Goal: Task Accomplishment & Management: Complete application form

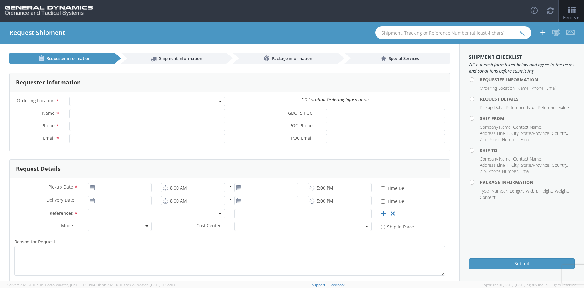
click at [79, 103] on span at bounding box center [147, 101] width 156 height 9
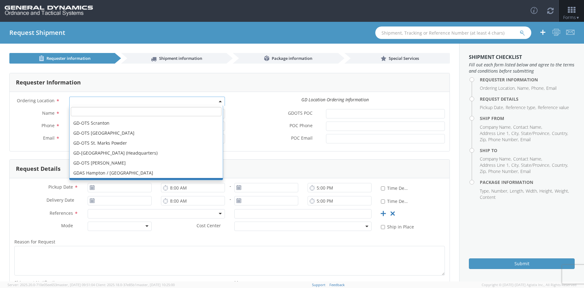
scroll to position [165, 0]
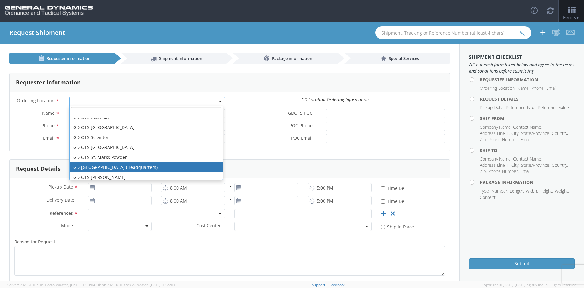
select select "307"
type input "[EMAIL_ADDRESS][DOMAIN_NAME]"
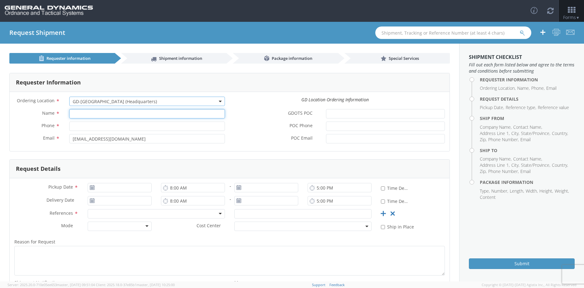
click at [95, 112] on input "Name *" at bounding box center [147, 113] width 156 height 9
click at [86, 120] on div "Name *" at bounding box center [120, 115] width 220 height 12
click at [83, 125] on input "Phone *" at bounding box center [147, 126] width 156 height 9
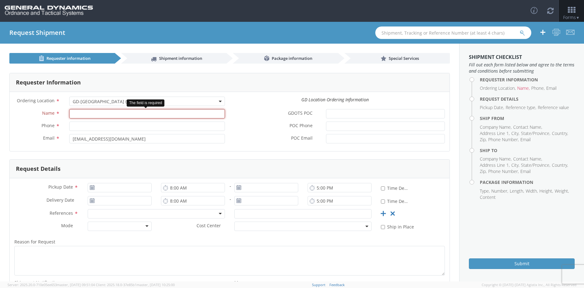
click at [88, 110] on input "Name *" at bounding box center [147, 113] width 156 height 9
click at [75, 115] on input "Name *" at bounding box center [147, 113] width 156 height 9
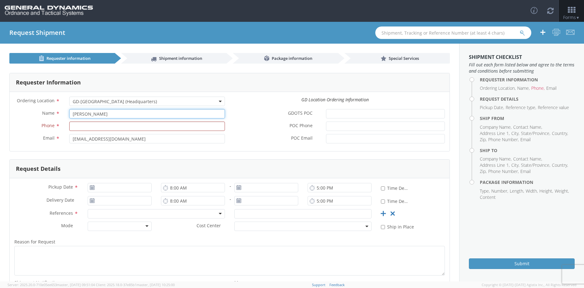
click at [74, 112] on input "[PERSON_NAME]" at bounding box center [147, 113] width 156 height 9
type input "[PERSON_NAME]"
click at [100, 122] on input "Phone *" at bounding box center [147, 126] width 156 height 9
click at [95, 128] on input "727503" at bounding box center [147, 126] width 156 height 9
type input "7275788100"
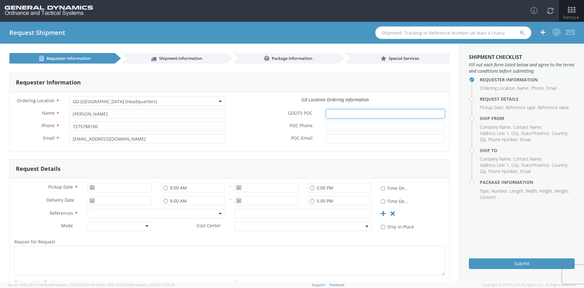
click at [331, 113] on input "GDOTS POC *" at bounding box center [385, 113] width 119 height 9
type input "[PERSON_NAME]"
click at [340, 123] on input "POC Phone *" at bounding box center [385, 126] width 119 height 9
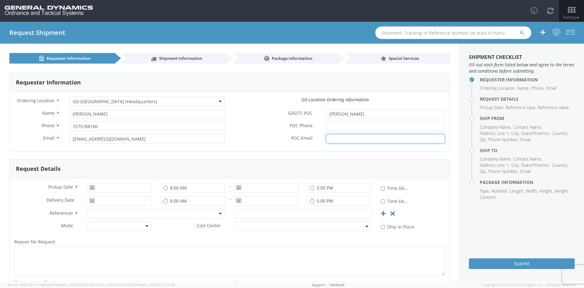
click at [341, 140] on input "POC Email *" at bounding box center [385, 138] width 119 height 9
paste input "[PERSON_NAME][EMAIL_ADDRESS][PERSON_NAME][DOMAIN_NAME]>"
click at [353, 128] on input "POC Phone *" at bounding box center [385, 126] width 119 height 9
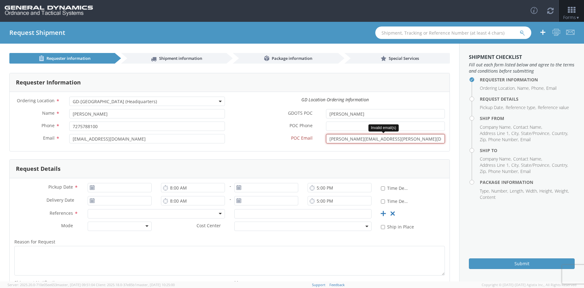
click at [326, 136] on input "[PERSON_NAME][EMAIL_ADDRESS][PERSON_NAME][DOMAIN_NAME]>" at bounding box center [385, 138] width 119 height 9
click at [397, 140] on input "[PERSON_NAME][EMAIL_ADDRESS][PERSON_NAME][DOMAIN_NAME]>" at bounding box center [385, 138] width 119 height 9
type input "[PERSON_NAME][EMAIL_ADDRESS][PERSON_NAME][DOMAIN_NAME]"
click at [372, 132] on div "POC Phone *" at bounding box center [340, 128] width 220 height 12
click at [376, 127] on input "POC Phone *" at bounding box center [385, 126] width 119 height 9
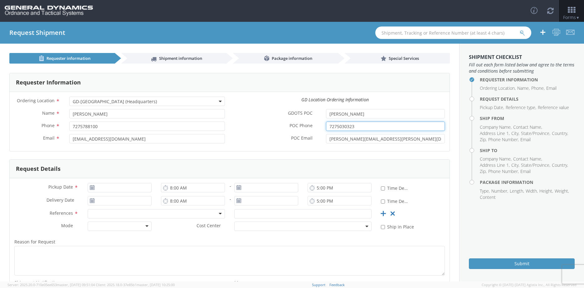
click at [331, 125] on input "7275030323" at bounding box center [385, 126] width 119 height 9
click at [333, 125] on input "7275030323" at bounding box center [385, 126] width 119 height 9
click at [342, 125] on input "727-5030323" at bounding box center [385, 126] width 119 height 9
type input "[PHONE_NUMBER]"
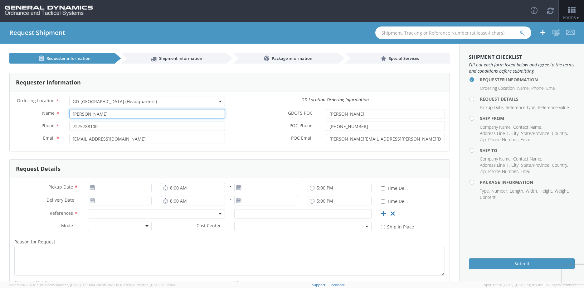
drag, startPoint x: 122, startPoint y: 116, endPoint x: 28, endPoint y: 122, distance: 93.8
click at [33, 125] on div "Name * [PERSON_NAME] Phone * 7275788100 Email * [EMAIL_ADDRESS][DOMAIN_NAME]" at bounding box center [120, 127] width 220 height 37
type input "General Dynamics-OTS"
click at [151, 191] on div at bounding box center [119, 187] width 73 height 9
drag, startPoint x: 85, startPoint y: 191, endPoint x: 90, endPoint y: 189, distance: 5.2
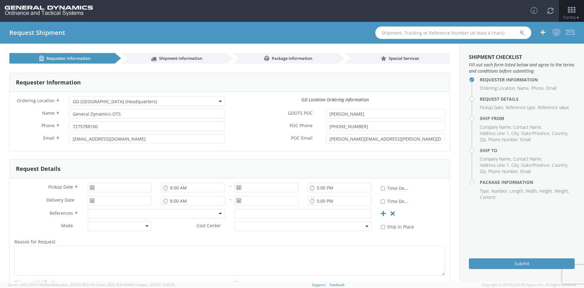
click at [86, 192] on div at bounding box center [119, 187] width 73 height 9
click at [95, 186] on input "[DATE]" at bounding box center [120, 187] width 64 height 9
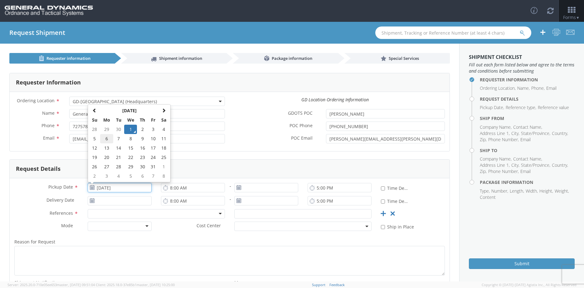
click at [107, 140] on td "6" at bounding box center [106, 138] width 13 height 9
type input "[DATE]"
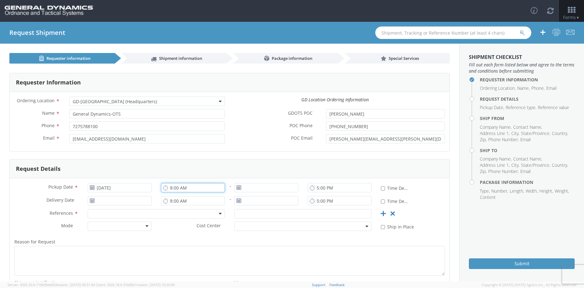
click at [195, 190] on input "8:00 AM" at bounding box center [193, 187] width 64 height 9
type input "7:00 AM"
click at [99, 202] on input "[DATE]" at bounding box center [120, 200] width 64 height 9
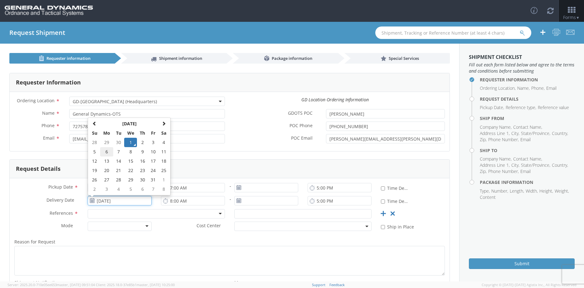
click at [105, 153] on td "6" at bounding box center [106, 151] width 13 height 9
type input "[DATE]"
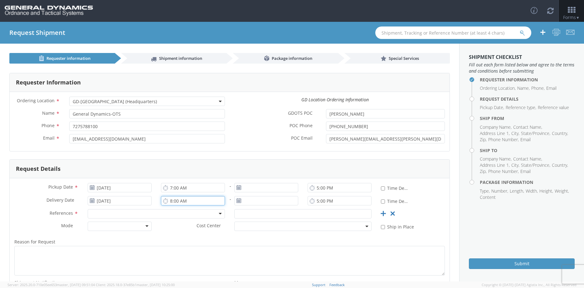
click at [205, 203] on input "8:00 AM" at bounding box center [193, 200] width 64 height 9
click at [181, 202] on input "1:00 AM" at bounding box center [193, 200] width 64 height 9
type input "1:00"
type input "[DATE]"
click at [261, 190] on input "[DATE]" at bounding box center [266, 187] width 64 height 9
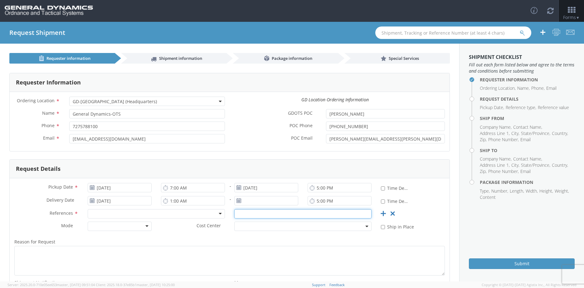
click at [268, 215] on input "text" at bounding box center [302, 213] width 137 height 9
click at [179, 203] on input "1:00 AM" at bounding box center [193, 200] width 64 height 9
click at [180, 202] on input "1:00 AM" at bounding box center [193, 200] width 64 height 9
type input "1:00 PM"
click at [182, 216] on div at bounding box center [156, 213] width 137 height 9
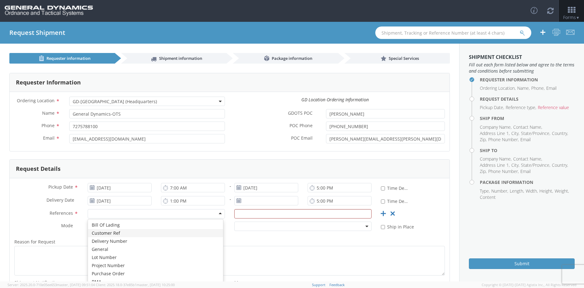
scroll to position [30, 0]
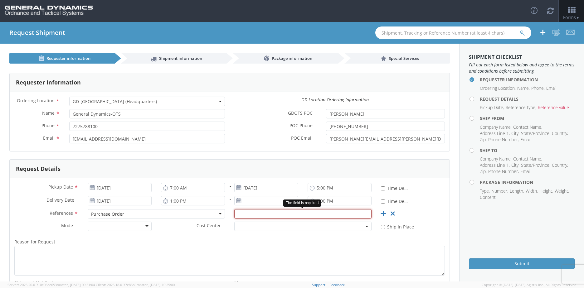
click at [251, 217] on input "text" at bounding box center [302, 213] width 137 height 9
click at [249, 213] on input "107" at bounding box center [302, 213] width 137 height 9
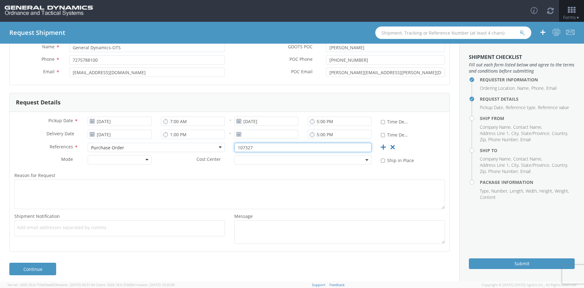
scroll to position [70, 0]
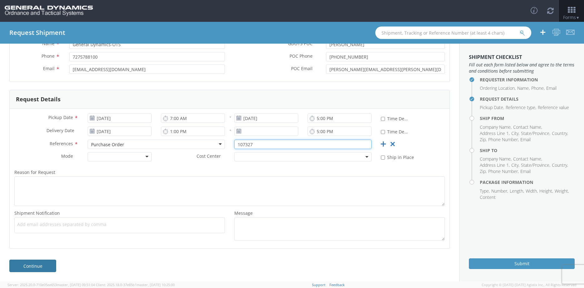
type input "107327"
click at [17, 269] on link "Continue" at bounding box center [32, 266] width 47 height 12
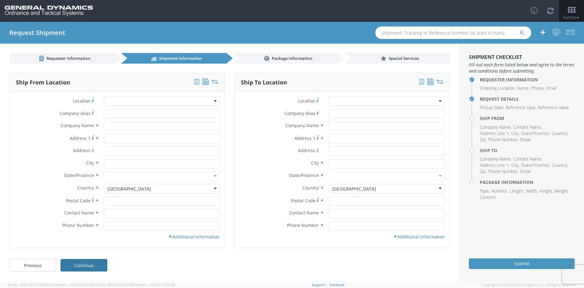
scroll to position [0, 0]
click at [113, 123] on input "text" at bounding box center [162, 126] width 116 height 9
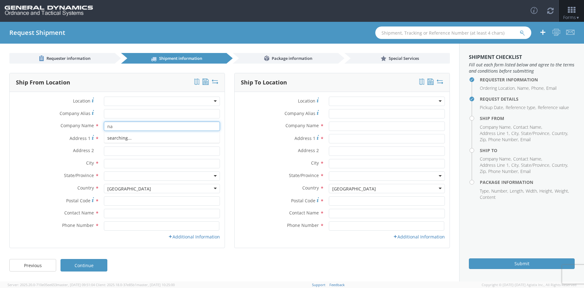
type input "n"
type input "NAMMO DEFENSE SYSTEMS INC"
click at [114, 138] on input "Address 1 *" at bounding box center [162, 138] width 116 height 9
type input "[STREET_ADDRESS][PERSON_NAME]"
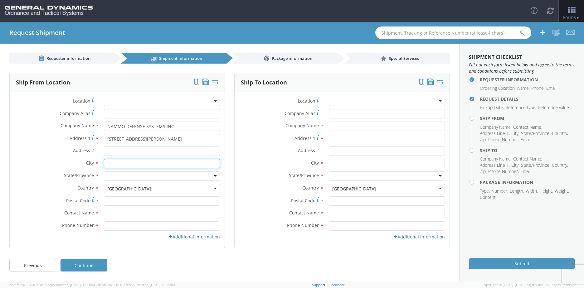
click at [117, 162] on input "text" at bounding box center [162, 163] width 116 height 9
type input "MESA"
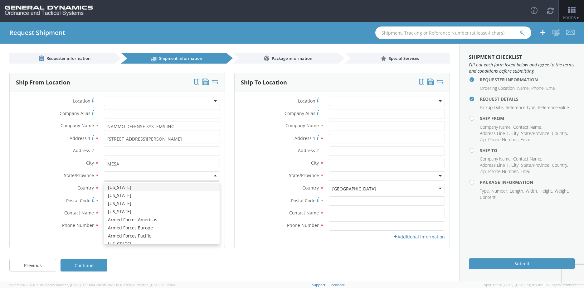
click at [120, 175] on div at bounding box center [162, 176] width 116 height 9
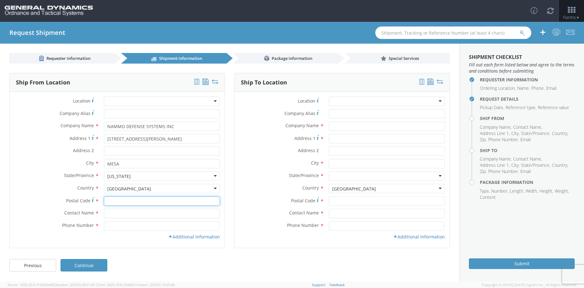
click at [121, 201] on input "Postal Code *" at bounding box center [162, 201] width 116 height 9
type input "85215"
click at [111, 212] on input "text" at bounding box center [162, 213] width 116 height 9
type input "O"
type input "[PERSON_NAME]/[PERSON_NAME]"
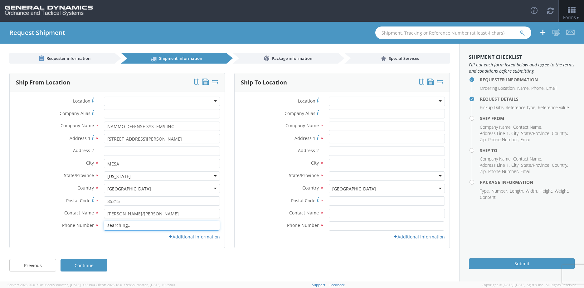
click at [118, 224] on input at bounding box center [161, 226] width 115 height 9
type input "[PHONE_NUMBER]"
click at [214, 237] on link "Additional Information" at bounding box center [194, 237] width 52 height 6
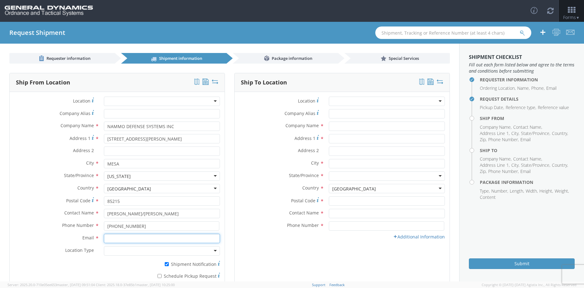
click at [136, 237] on input "Email *" at bounding box center [162, 238] width 116 height 9
type input "[EMAIL_ADDRESS][DOMAIN_NAME]"
click at [131, 248] on div at bounding box center [162, 251] width 116 height 9
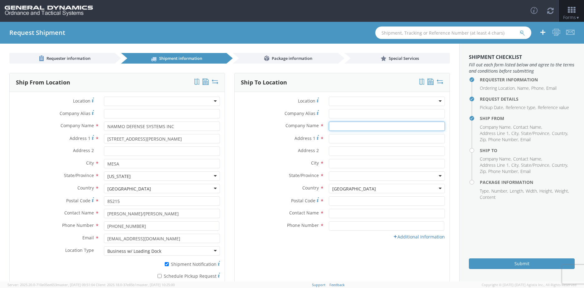
click at [346, 128] on input "text" at bounding box center [387, 126] width 116 height 9
type input "u"
type input "[DEMOGRAPHIC_DATA] ARMY YUMA PROVING GROUNDS"
click at [340, 136] on input "Address 1 *" at bounding box center [387, 138] width 116 height 9
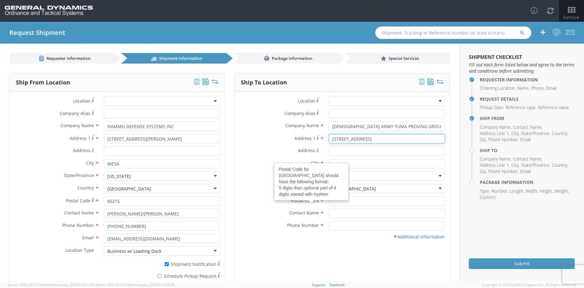
type input "[STREET_ADDRESS]"
click at [329, 153] on input "Address 2 *" at bounding box center [387, 151] width 116 height 9
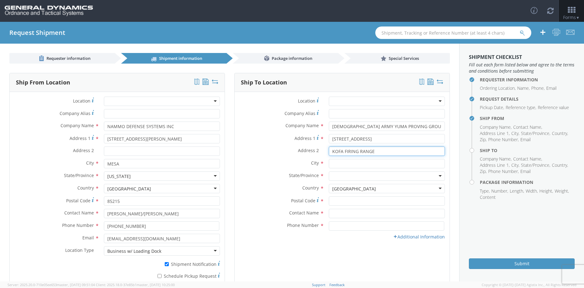
type input "KOFA FIRING RANGE"
click at [332, 164] on input "text" at bounding box center [387, 163] width 116 height 9
type input "YUMA"
click at [394, 152] on input "KOFA FIRING RANGE" at bounding box center [387, 151] width 116 height 9
type input "KOFA FIRING RANGE BLDG 3740"
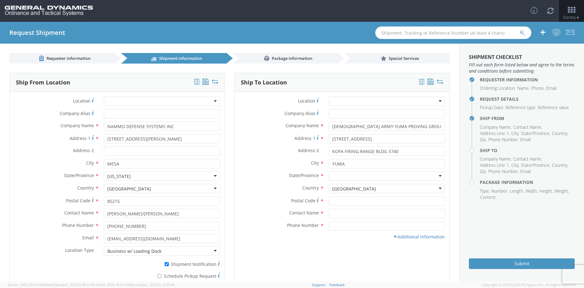
click at [355, 172] on div at bounding box center [387, 176] width 116 height 9
click at [343, 200] on input "Postal Code *" at bounding box center [387, 201] width 116 height 9
type input "85365-9108"
click at [339, 213] on input "text" at bounding box center [387, 213] width 116 height 9
type input "[PERSON_NAME]"
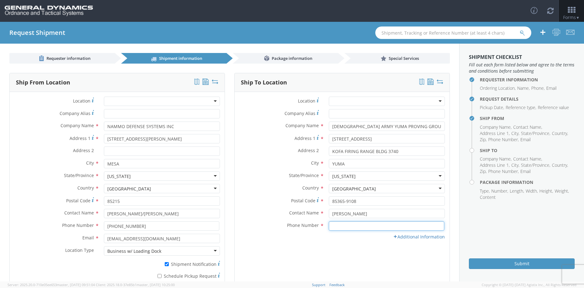
click at [343, 226] on input at bounding box center [386, 226] width 115 height 9
click at [337, 225] on input "928328-3399" at bounding box center [386, 226] width 115 height 9
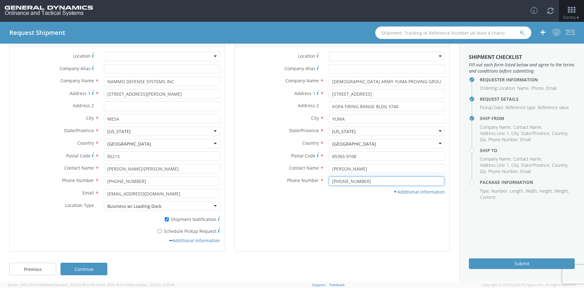
scroll to position [48, 0]
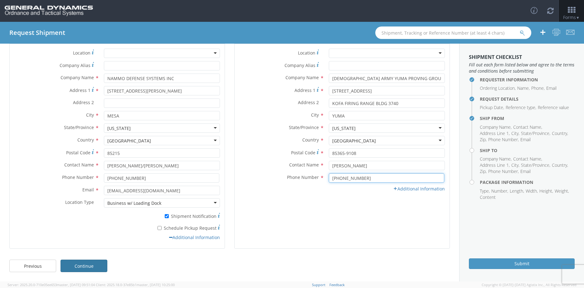
type input "[PHONE_NUMBER]"
click at [87, 264] on link "Continue" at bounding box center [84, 266] width 47 height 12
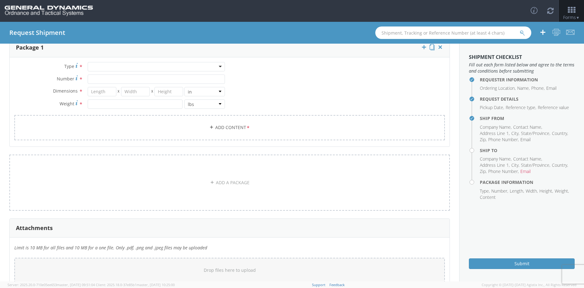
click at [107, 69] on div at bounding box center [156, 66] width 137 height 9
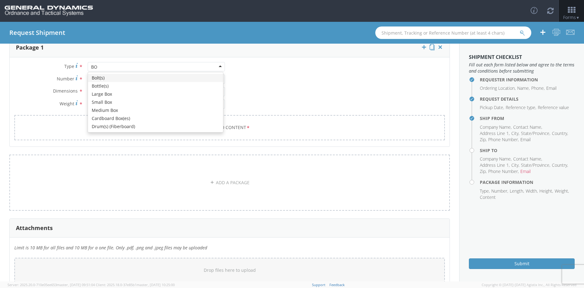
type input "BOX"
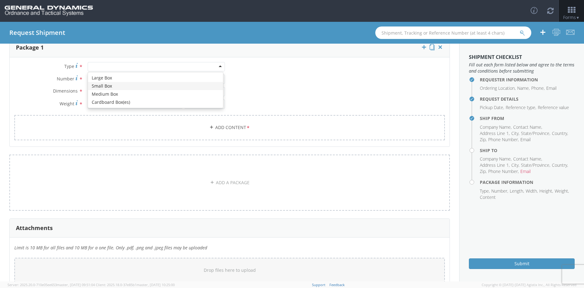
type input "12.25"
type input "11"
type input "1.5"
click at [102, 81] on input "Number *" at bounding box center [156, 79] width 137 height 9
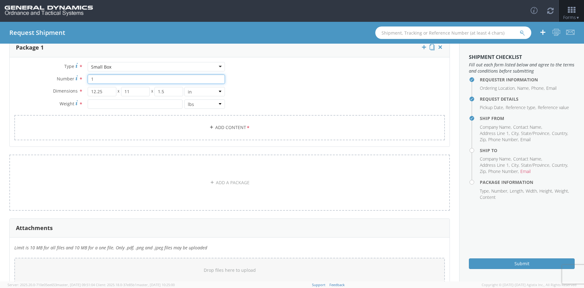
type input "1"
click at [101, 91] on input "12.25" at bounding box center [102, 91] width 29 height 9
click at [101, 92] on input "12.25" at bounding box center [102, 91] width 29 height 9
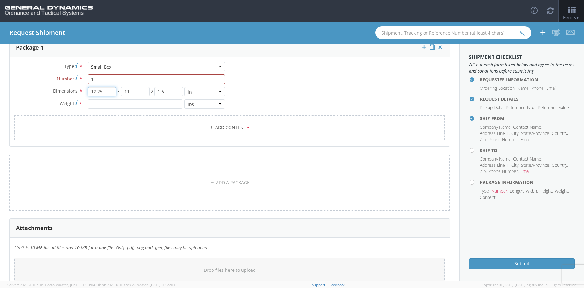
click at [101, 92] on input "12.25" at bounding box center [102, 91] width 29 height 9
type input "16"
type input "1"
type input "0"
click at [125, 91] on input "1" at bounding box center [135, 91] width 29 height 9
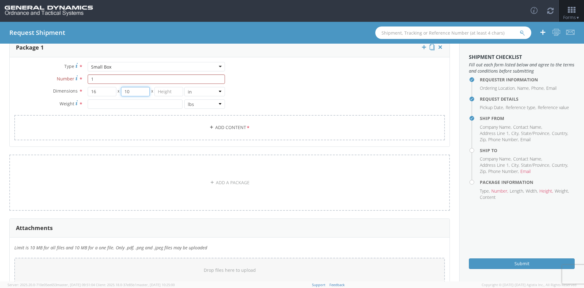
type input "10"
click at [104, 104] on input "number" at bounding box center [135, 104] width 95 height 9
type input "7"
click at [123, 83] on input "1" at bounding box center [156, 79] width 137 height 9
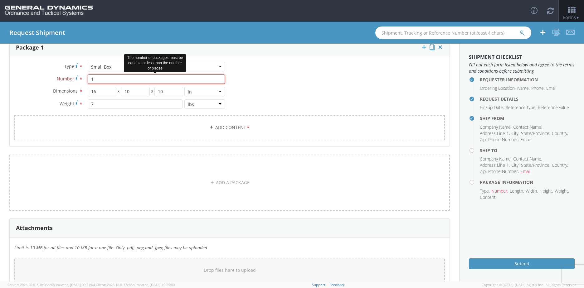
click at [115, 82] on input "1" at bounding box center [156, 79] width 137 height 9
type input "1"
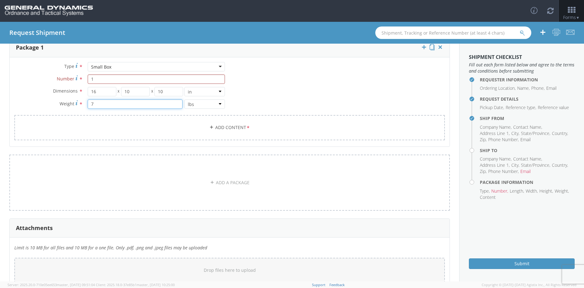
click at [108, 106] on input "7" at bounding box center [135, 104] width 95 height 9
click at [110, 68] on div "Small Box" at bounding box center [156, 66] width 137 height 9
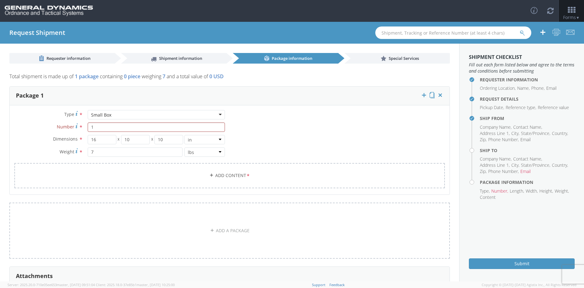
click at [6, 136] on agx-form-section "Package 1 Type * Small Box Small Box Bale(s) Basket(s) Bolt(s) Bottle(s) Bucket…" at bounding box center [230, 144] width 450 height 116
click at [213, 179] on link "Add Content *" at bounding box center [229, 175] width 431 height 25
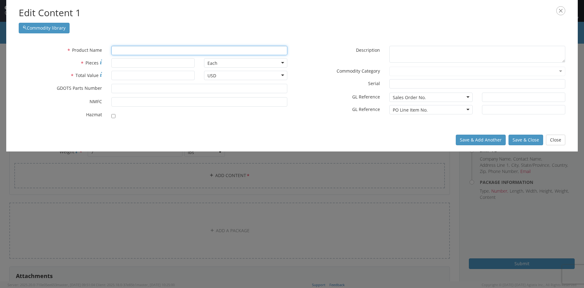
click at [122, 49] on input "text" at bounding box center [199, 50] width 176 height 9
type input "BOR"
click at [139, 59] on div "unable to find any results that match the current query" at bounding box center [199, 62] width 175 height 9
click at [132, 62] on div "unable to find any results that match the current query" at bounding box center [199, 62] width 175 height 9
click at [133, 61] on div "unable to find any results that match the current query" at bounding box center [199, 62] width 175 height 9
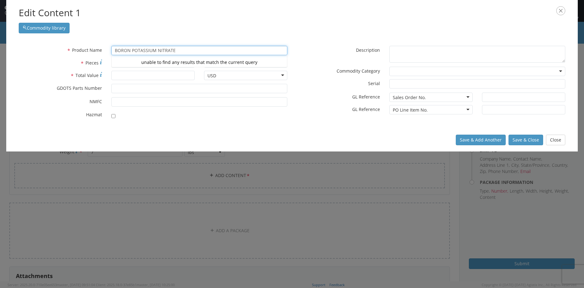
type input "BORON POTASSIUM NITRATE"
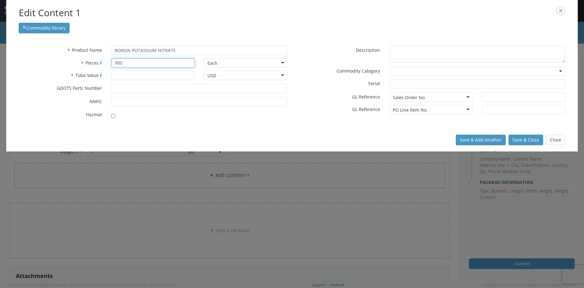
type input "900"
click at [126, 76] on input "* Total Value" at bounding box center [152, 75] width 83 height 9
type input "3000"
click at [219, 87] on div "* Product Name BORON POTASSIUM NITRATE BORON unable to find any results that ma…" at bounding box center [153, 84] width 278 height 76
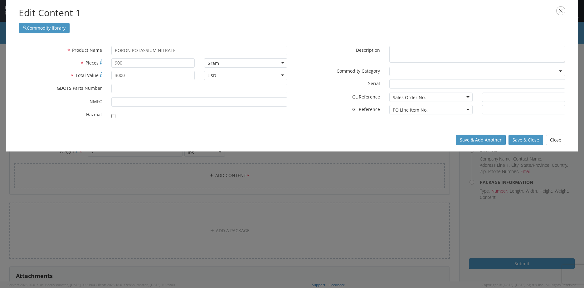
click at [116, 115] on label at bounding box center [114, 115] width 7 height 7
click at [115, 115] on input "checkbox" at bounding box center [113, 116] width 4 height 4
checkbox input "true"
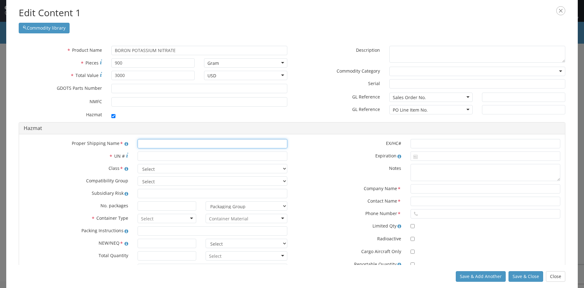
click at [145, 144] on input "text" at bounding box center [213, 143] width 150 height 9
type input "PROPELLANT SOLID"
click at [148, 159] on input "* UN #" at bounding box center [213, 156] width 150 height 9
click at [139, 158] on input "0499" at bounding box center [213, 156] width 150 height 9
type input "UN0499"
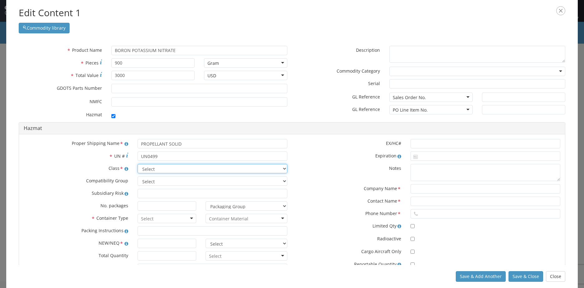
click at [154, 172] on select "Select 1.1 Explosive 1.2 Explosive 1.3 Explosive 1.4 Explosive 1.5 Explosive 1.…" at bounding box center [213, 168] width 150 height 9
select select "1.3 Explosive"
click at [138, 164] on select "Select 1.1 Explosive 1.2 Explosive 1.3 Explosive 1.4 Explosive 1.5 Explosive 1.…" at bounding box center [213, 168] width 150 height 9
click at [152, 182] on select "Select A B C D E F G H J K L N S" at bounding box center [213, 181] width 150 height 9
select select "C"
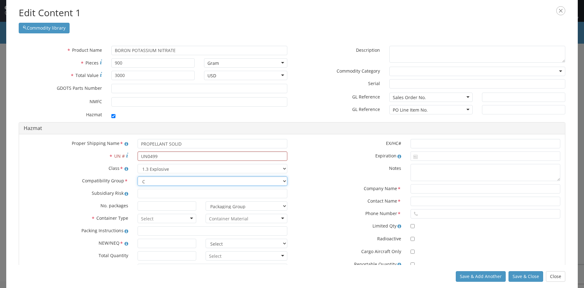
click at [138, 177] on select "Select A B C D E F G H J K L N S" at bounding box center [213, 181] width 150 height 9
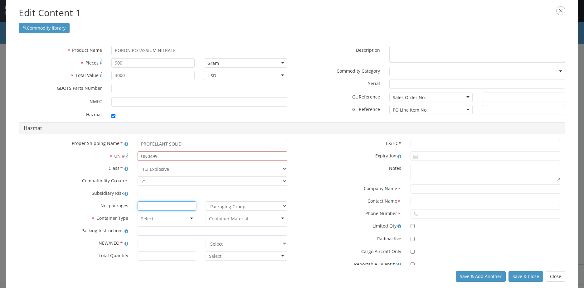
click at [141, 206] on input at bounding box center [167, 206] width 59 height 9
type input "1"
click at [141, 220] on input "select-one" at bounding box center [147, 219] width 13 height 6
click at [236, 212] on div "Proper Shipping Name * PROPELLANT SOLID * UN # UN0499 Class * Select 1.1 Explos…" at bounding box center [155, 207] width 273 height 137
click at [230, 219] on input "select-one" at bounding box center [228, 219] width 39 height 6
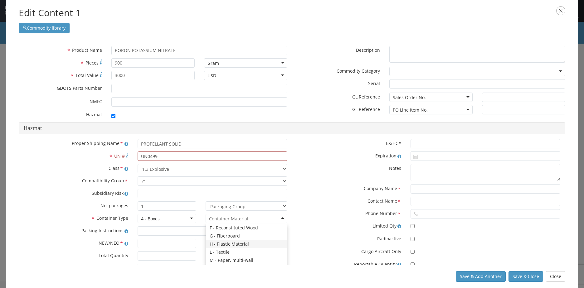
scroll to position [26, 0]
click at [224, 219] on div "F - Reconstituted Wood" at bounding box center [233, 219] width 48 height 6
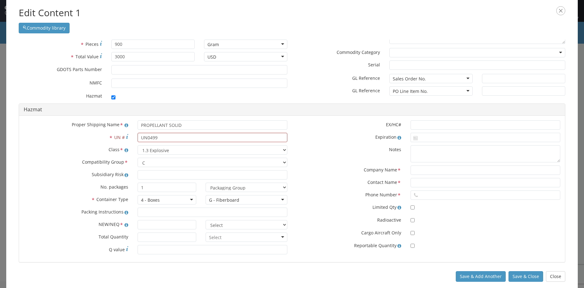
scroll to position [29, 0]
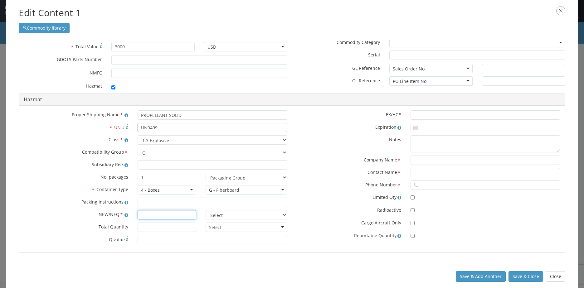
click at [151, 211] on input "text" at bounding box center [167, 214] width 59 height 9
type input "2.03"
click at [240, 216] on select "Select lbs kgs" at bounding box center [247, 214] width 82 height 9
select select "LBS"
click at [206, 210] on select "Select lbs kgs" at bounding box center [247, 214] width 82 height 9
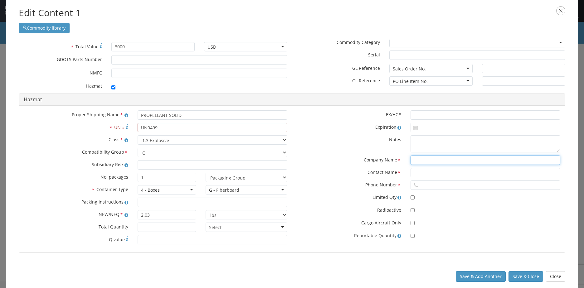
click at [416, 163] on input "text" at bounding box center [486, 160] width 150 height 9
type input "NAMMO DEFENSE SYSTEMS INC"
click at [417, 173] on input "text" at bounding box center [486, 172] width 150 height 9
type input "[PERSON_NAME]/[PERSON_NAME]"
click at [430, 188] on input "text" at bounding box center [486, 185] width 150 height 9
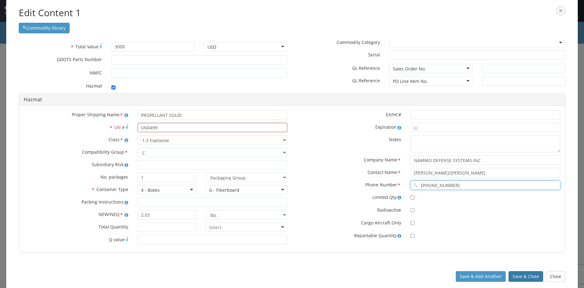
type input "[PHONE_NUMBER]"
click at [527, 276] on button "Save & Close" at bounding box center [526, 277] width 35 height 11
click at [147, 128] on input "UN0499" at bounding box center [213, 127] width 150 height 9
type input "0499"
click at [521, 275] on button "Save & Close" at bounding box center [526, 277] width 35 height 11
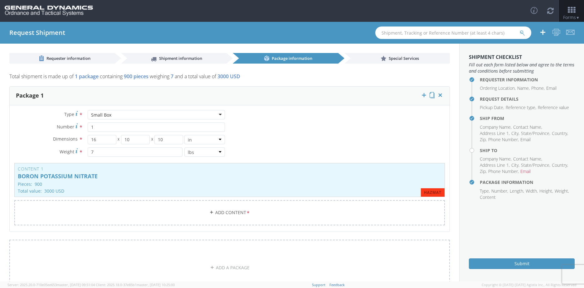
click at [491, 185] on h4 "Package Information" at bounding box center [527, 182] width 95 height 5
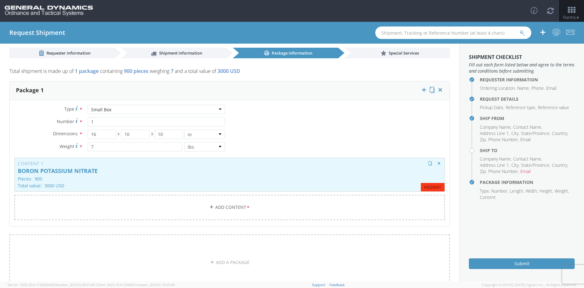
scroll to position [0, 0]
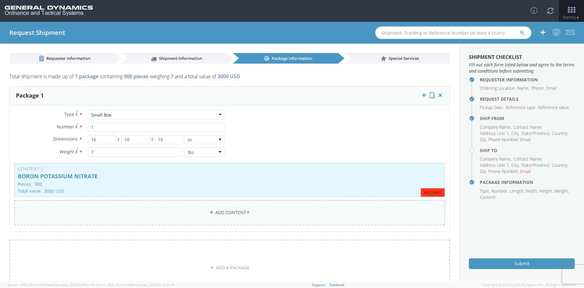
click at [206, 212] on link "Add Content *" at bounding box center [229, 212] width 431 height 25
checkbox input "false"
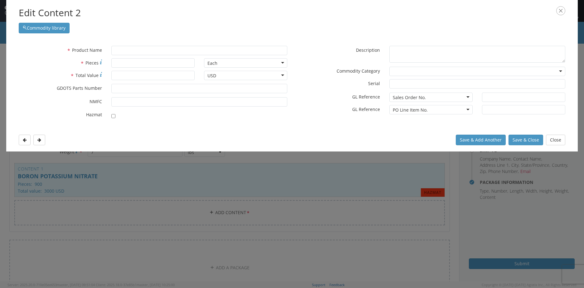
click at [563, 15] on icon "button" at bounding box center [560, 10] width 9 height 9
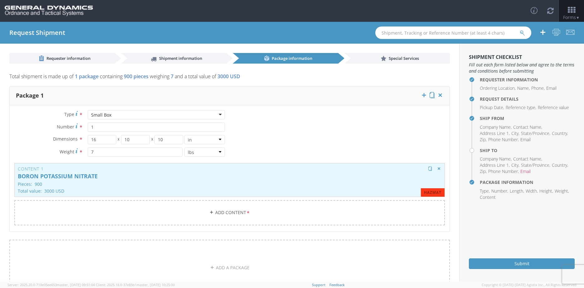
click at [103, 172] on div "Content 1 BORON POTASSIUM NITRATE Pieces: 900 Total value: 3000 USD HAZMAT" at bounding box center [229, 180] width 431 height 34
type input "BORON POTASSIUM NITRATE"
type input "900"
type input "3000"
checkbox input "true"
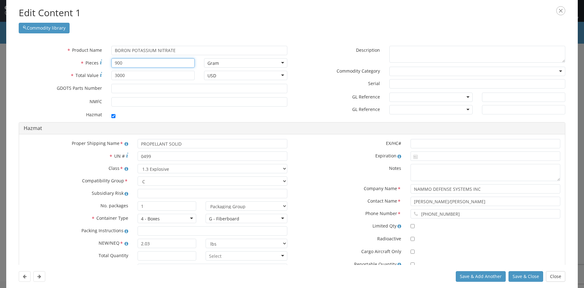
click at [124, 66] on input "900" at bounding box center [152, 62] width 83 height 9
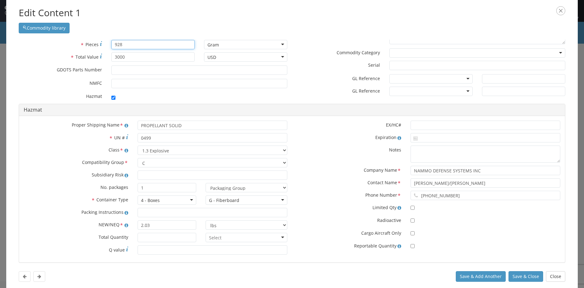
scroll to position [29, 0]
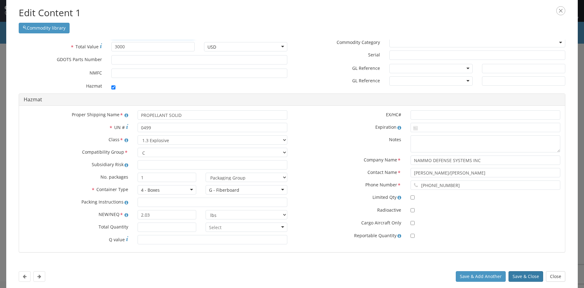
type input "928"
click at [531, 278] on button "Save & Close" at bounding box center [526, 277] width 35 height 11
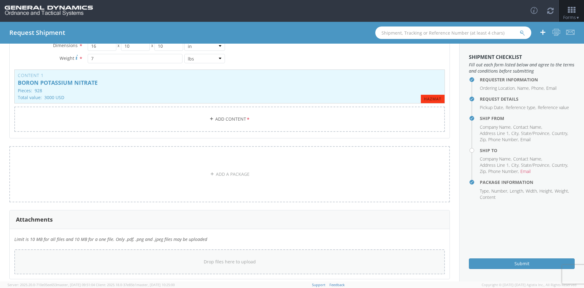
scroll to position [124, 0]
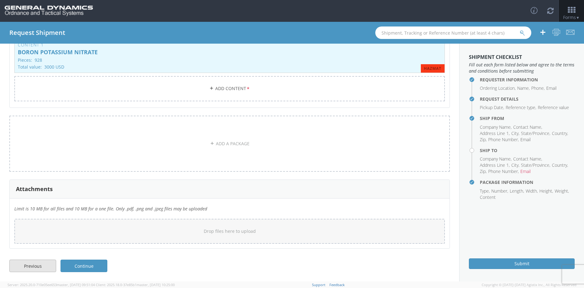
click at [34, 264] on link "Previous" at bounding box center [32, 266] width 47 height 12
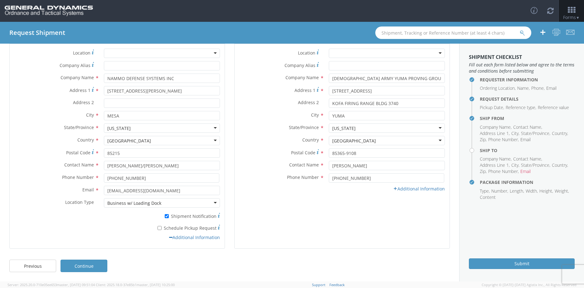
scroll to position [0, 0]
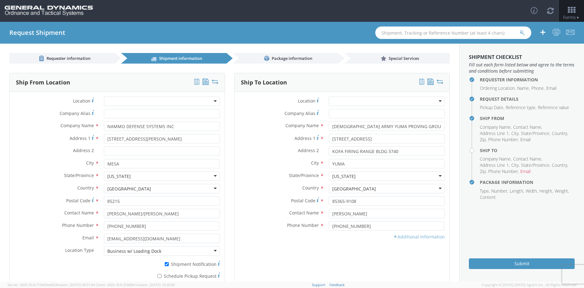
click at [410, 238] on link "Additional Information" at bounding box center [419, 237] width 52 height 6
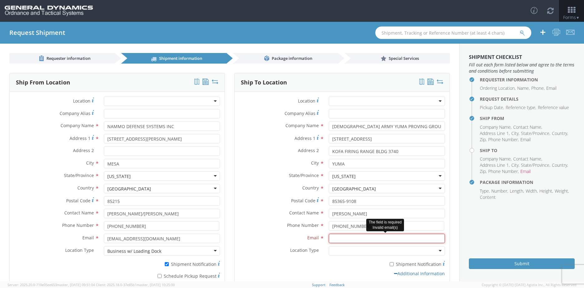
click at [332, 237] on input "Email *" at bounding box center [387, 238] width 116 height 9
paste input "[PERSON_NAME][EMAIL_ADDRESS][PERSON_NAME]"
drag, startPoint x: 347, startPoint y: 239, endPoint x: 327, endPoint y: 240, distance: 20.6
click at [329, 240] on input "[PERSON_NAME][EMAIL_ADDRESS][PERSON_NAME]" at bounding box center [387, 238] width 116 height 9
click at [430, 243] on div "Email * [PERSON_NAME][EMAIL_ADDRESS][PERSON_NAME]" at bounding box center [342, 240] width 215 height 12
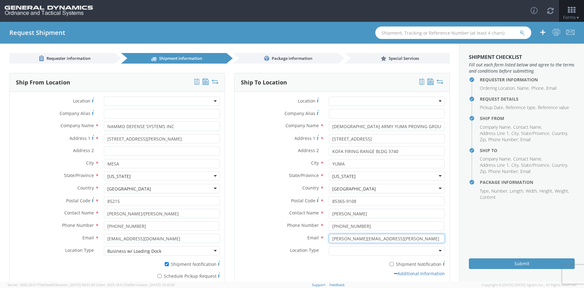
click at [409, 241] on input "[PERSON_NAME][EMAIL_ADDRESS][PERSON_NAME]" at bounding box center [387, 238] width 116 height 9
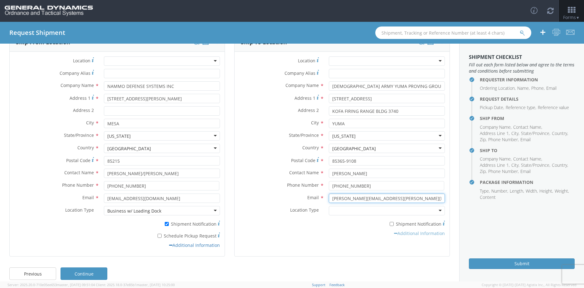
scroll to position [48, 0]
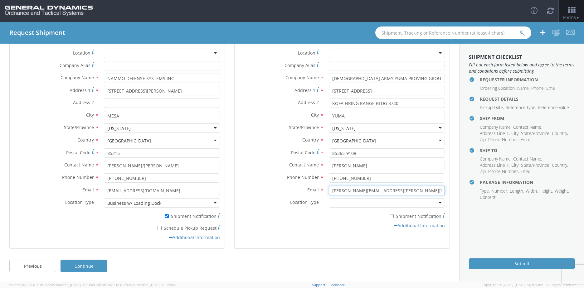
type input "[PERSON_NAME][EMAIL_ADDRESS][PERSON_NAME][DOMAIN_NAME]"
click at [165, 218] on label "* Shipment Notification" at bounding box center [162, 215] width 116 height 7
click at [165, 218] on input "* Shipment Notification" at bounding box center [167, 216] width 4 height 4
checkbox input "false"
click at [86, 263] on link "Continue" at bounding box center [84, 266] width 47 height 12
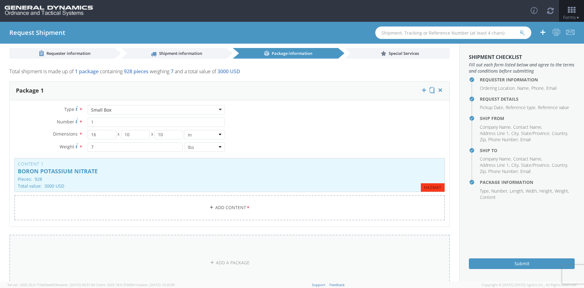
scroll to position [0, 0]
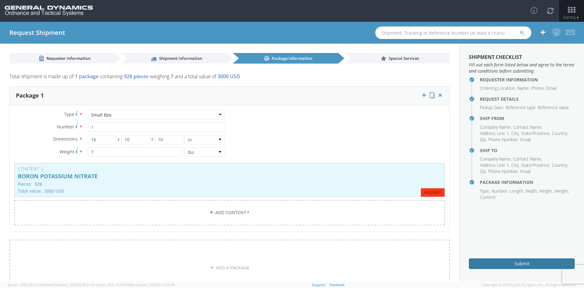
click at [511, 264] on button "Submit" at bounding box center [522, 264] width 106 height 11
